Goal: Information Seeking & Learning: Learn about a topic

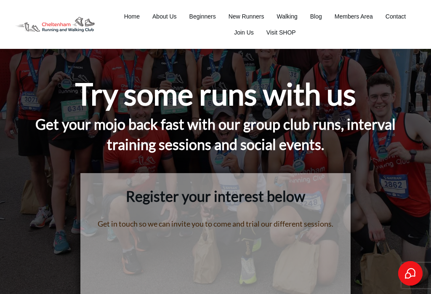
click at [289, 19] on span "Walking" at bounding box center [287, 17] width 21 height 12
click at [283, 15] on span "Walking" at bounding box center [287, 17] width 21 height 12
click at [127, 16] on span "Home" at bounding box center [132, 17] width 16 height 12
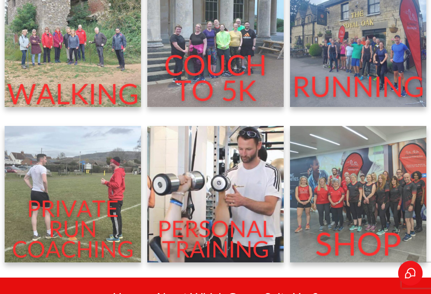
scroll to position [320, 0]
click at [202, 89] on img at bounding box center [215, 39] width 136 height 136
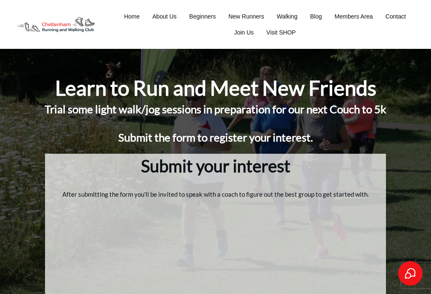
scroll to position [2110, 0]
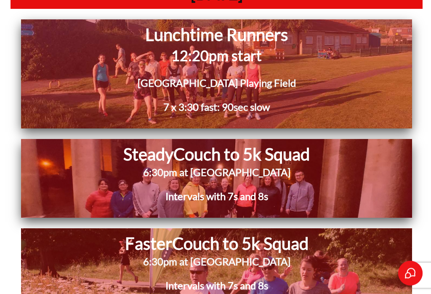
scroll to position [4279, 0]
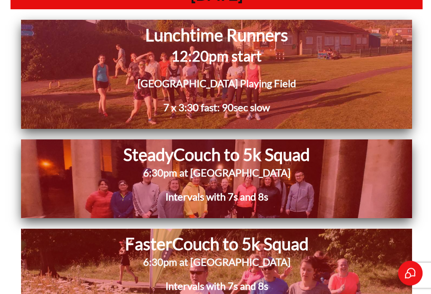
click at [160, 144] on h1 "Steady Couch to 5k Squad" at bounding box center [217, 155] width 328 height 22
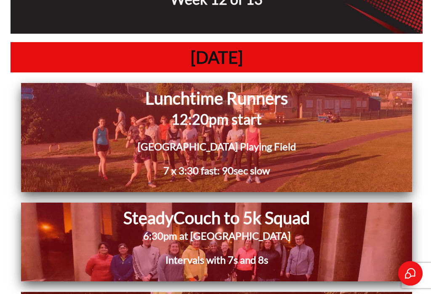
scroll to position [4211, 0]
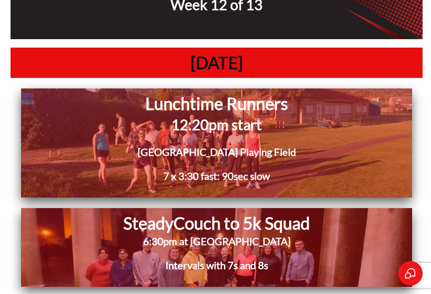
click at [125, 212] on h1 "Steady Couch to 5k Squad" at bounding box center [217, 223] width 328 height 22
click at [171, 259] on span "Intervals with 7s and 8s" at bounding box center [217, 265] width 103 height 12
